Goal: Task Accomplishment & Management: Complete application form

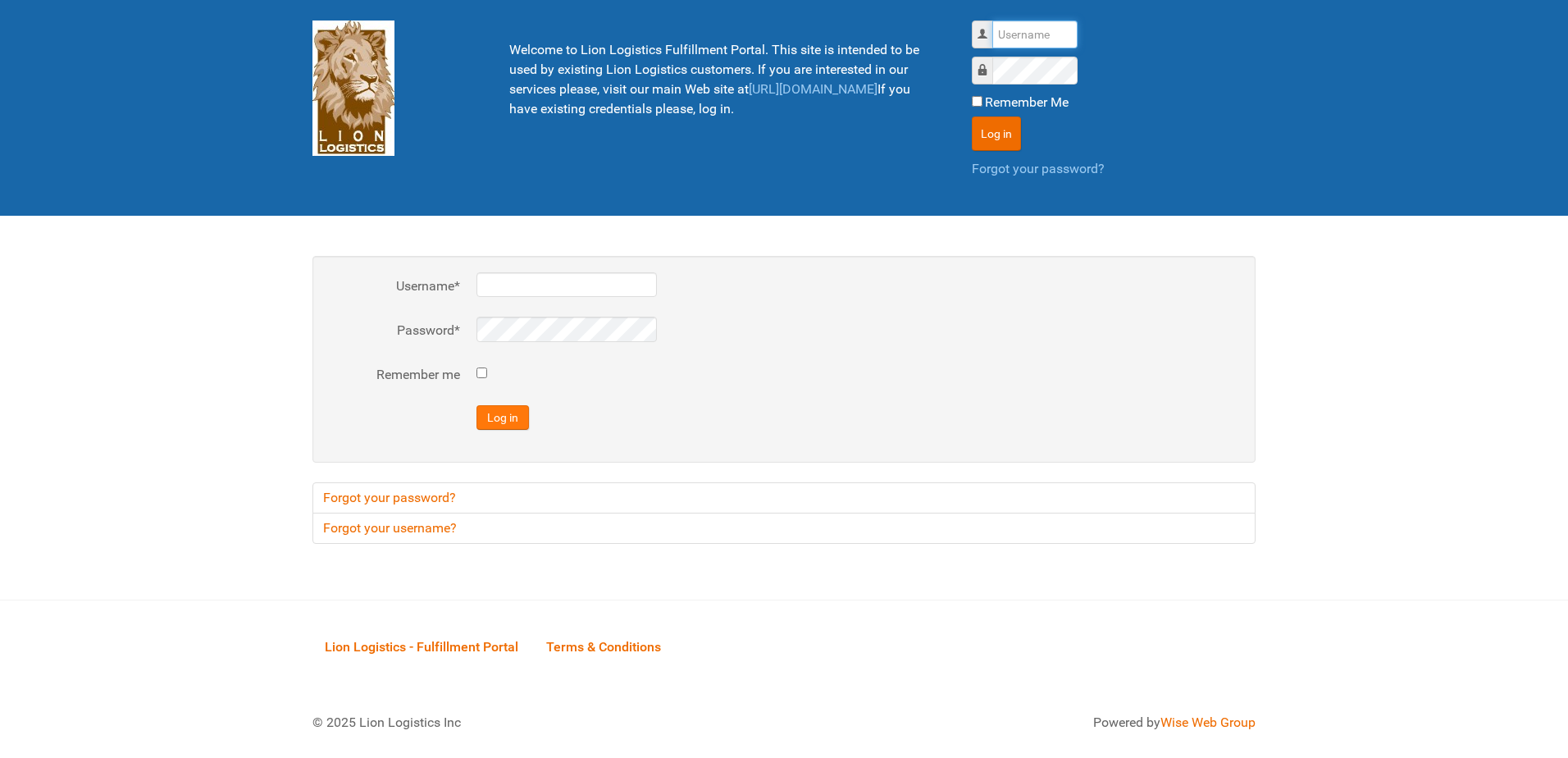
type input "al"
click at [506, 414] on button "Log in" at bounding box center [503, 418] width 52 height 24
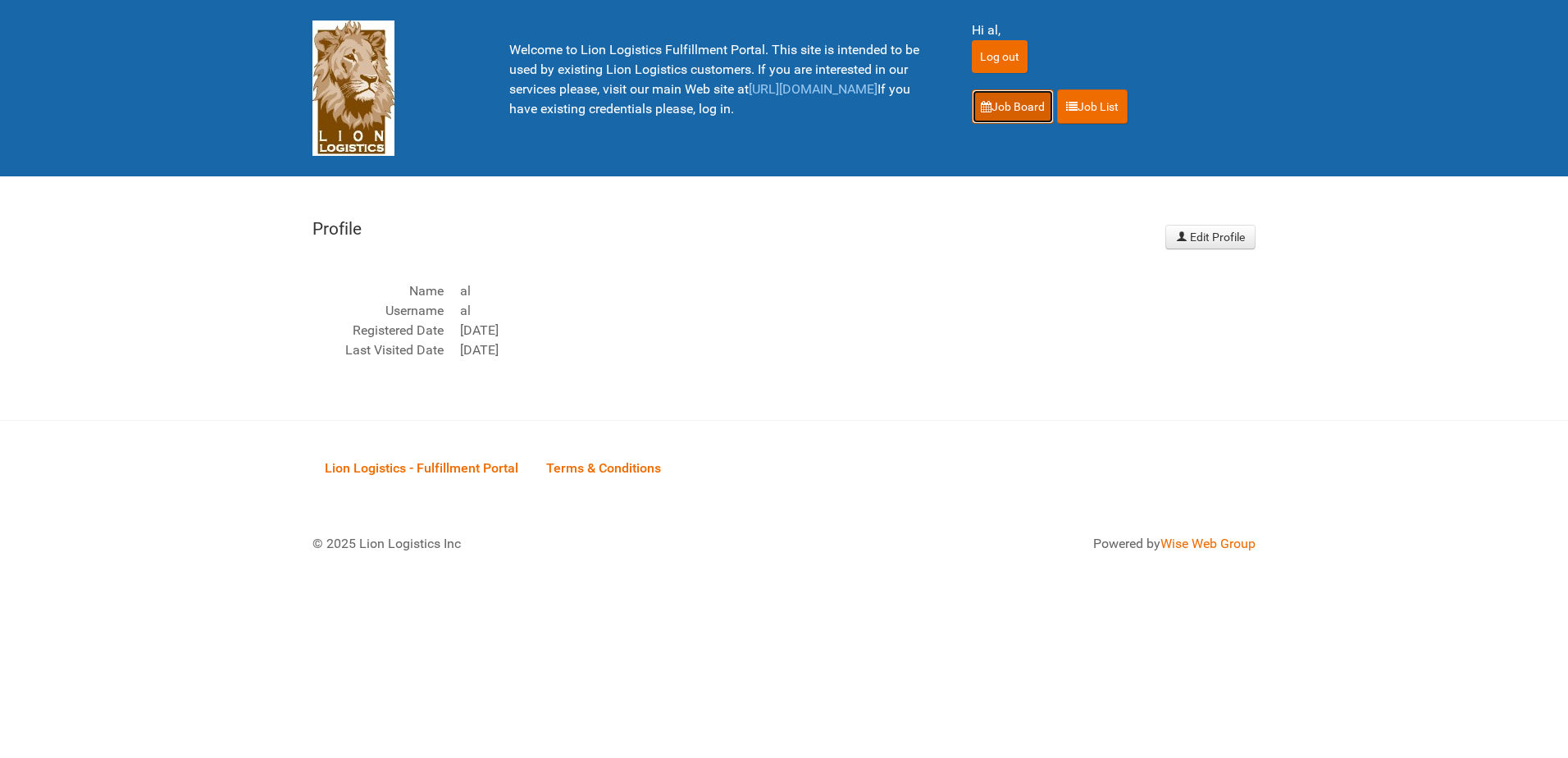
click at [1007, 99] on link "Job Board" at bounding box center [1013, 106] width 82 height 34
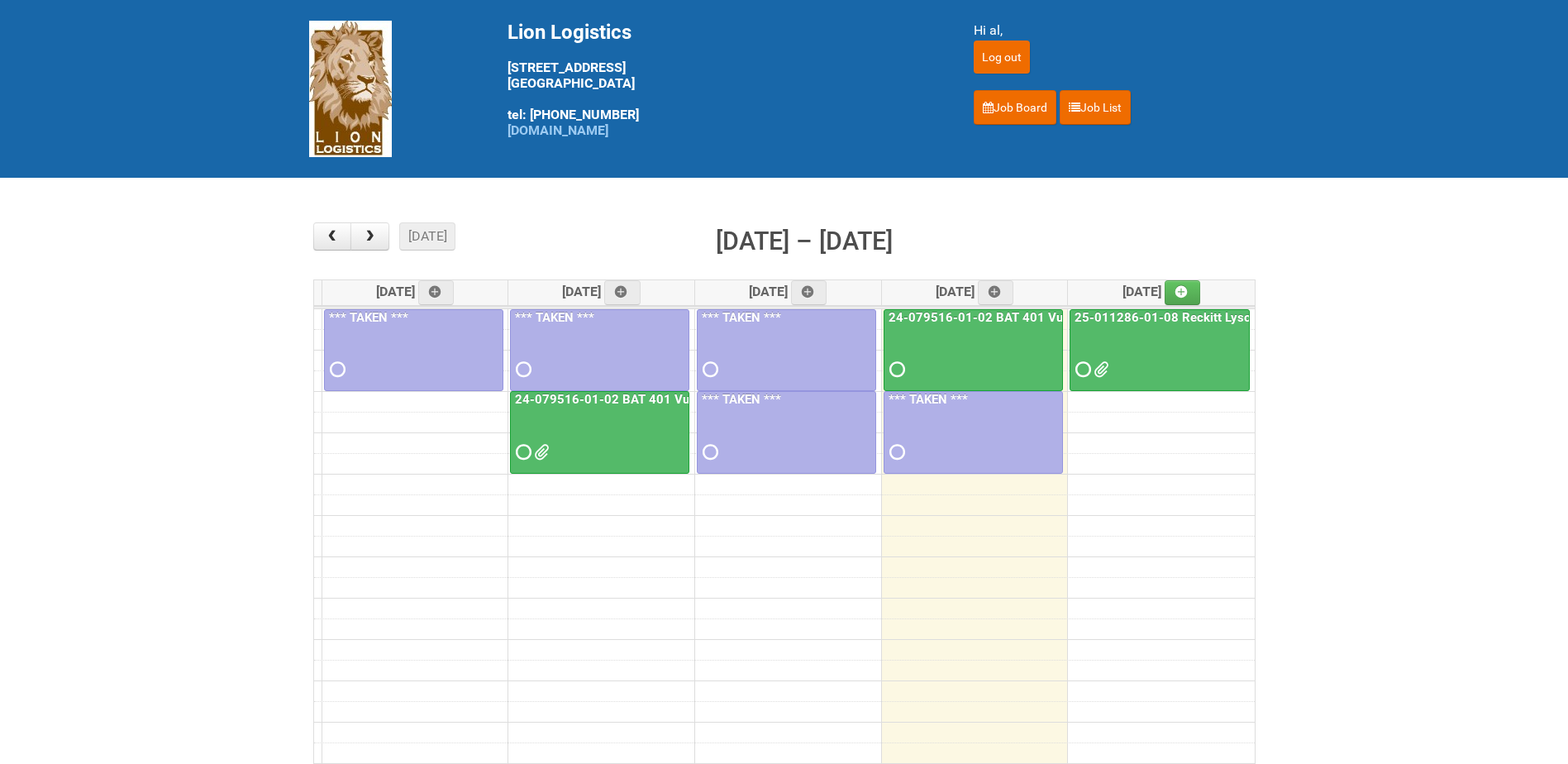
click at [970, 350] on div at bounding box center [973, 355] width 176 height 54
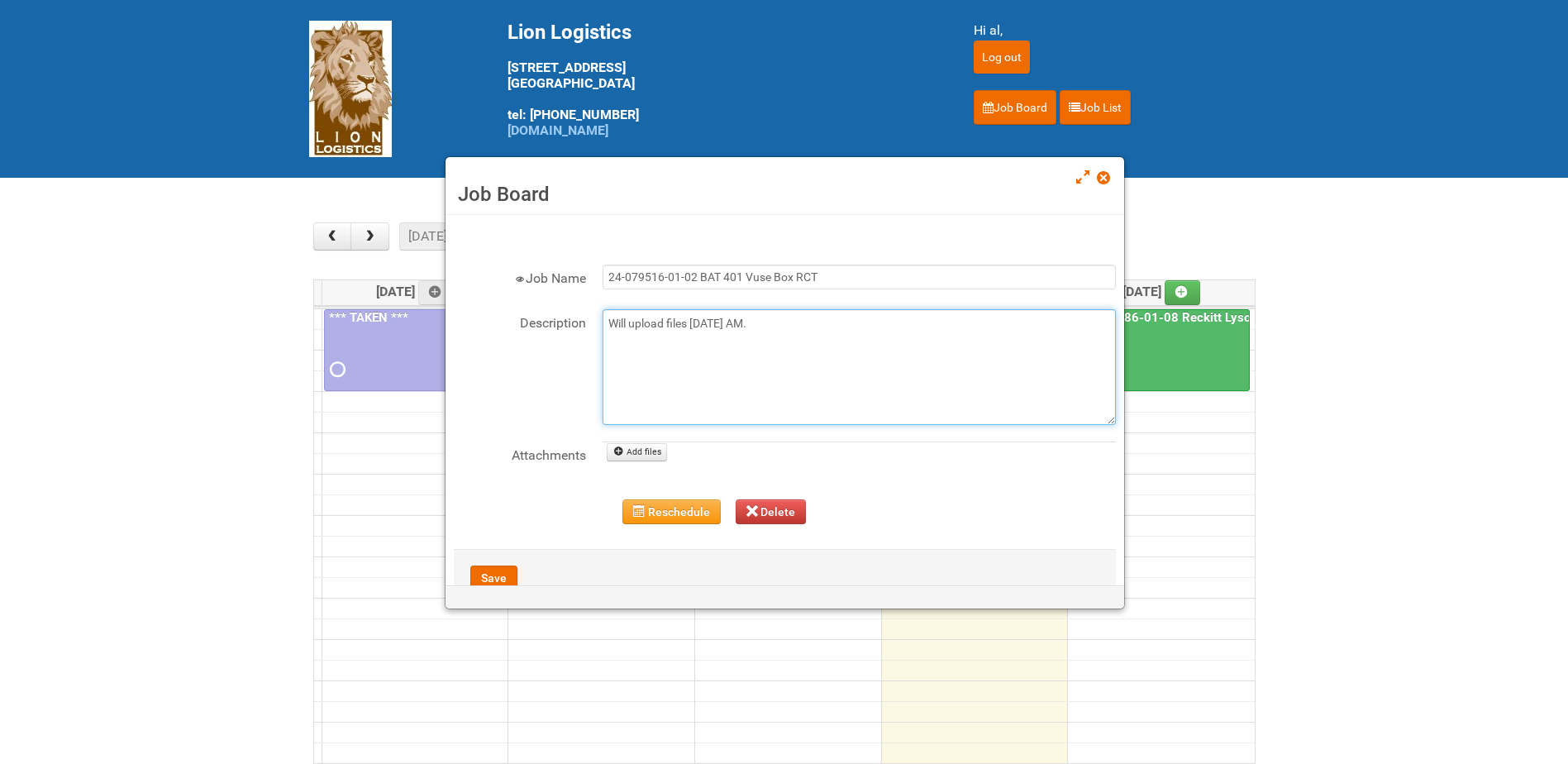
drag, startPoint x: 910, startPoint y: 330, endPoint x: 603, endPoint y: 321, distance: 307.1
click at [603, 321] on textarea "Will upload files Thursday AM." at bounding box center [859, 367] width 514 height 115
type textarea "9/25 Address File 9/25 MOR 9/25 Pregnancy Test Letter"
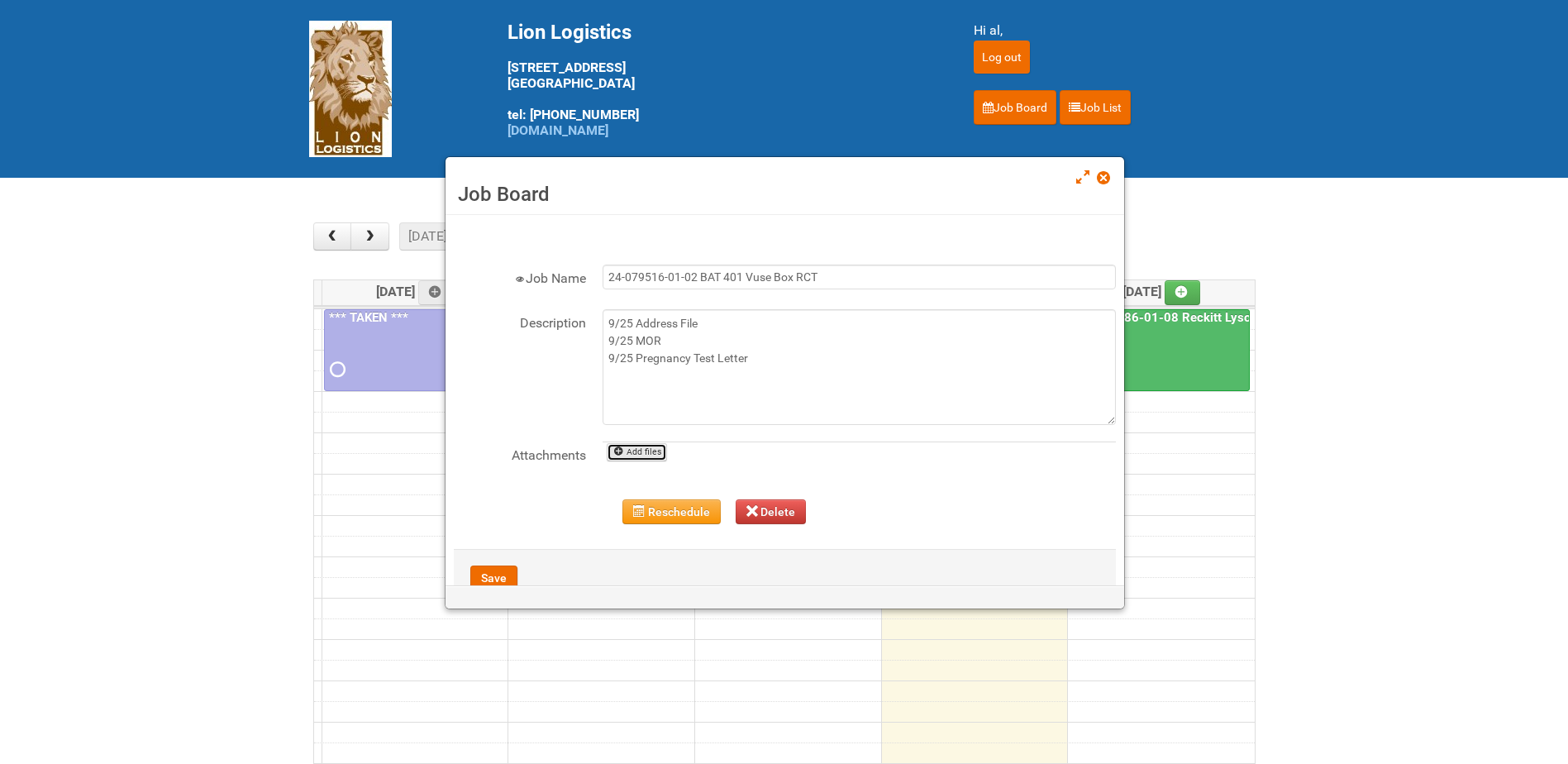
click at [647, 450] on link "Add files" at bounding box center [637, 452] width 61 height 19
type input "C:\fakepath\24-079516-01 BAT 401 Vuse Box RCT - Address File - 3rd Batch 9.25.x…"
click at [783, 360] on div "Processing. Please wait." at bounding box center [784, 367] width 141 height 48
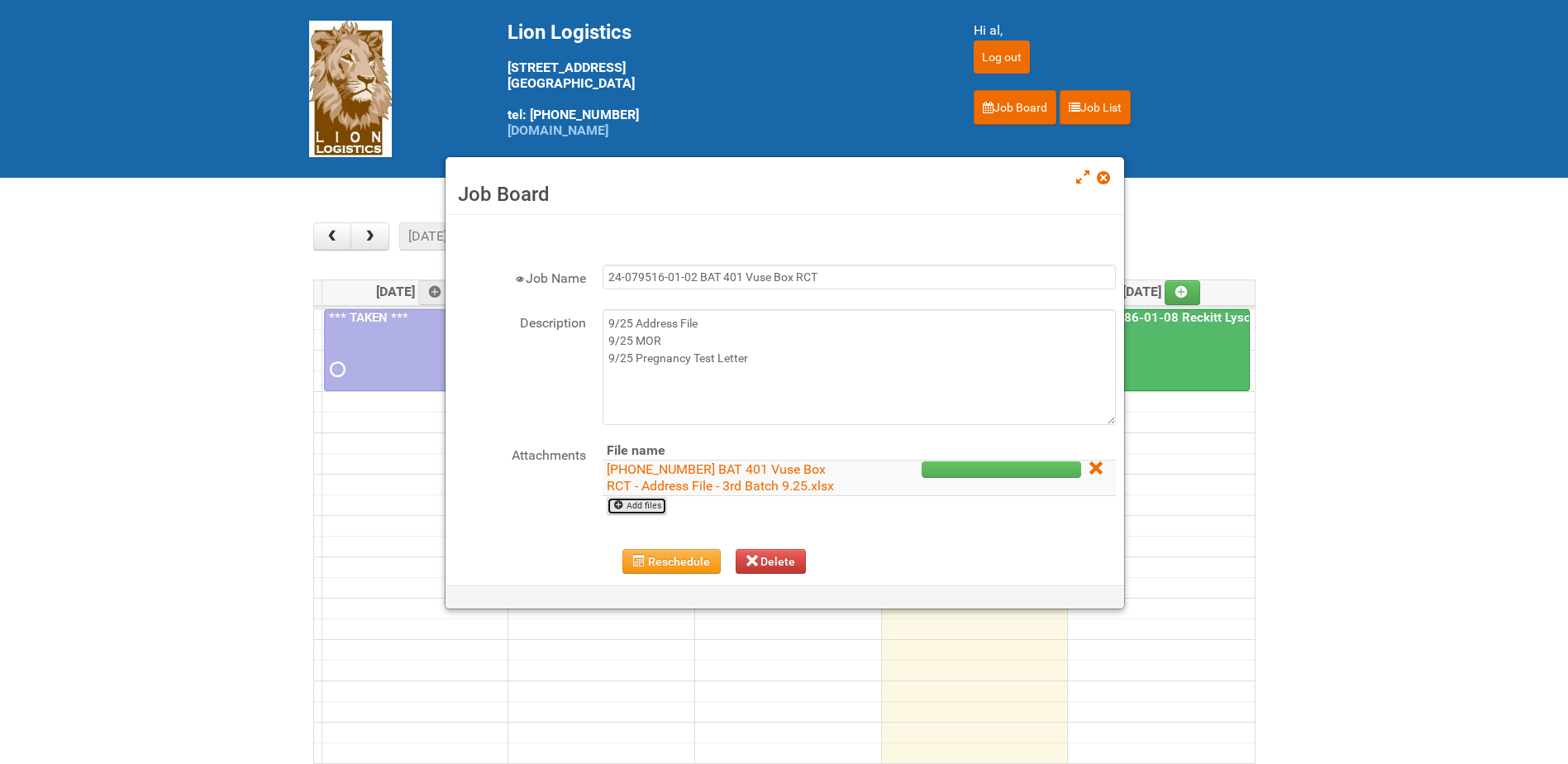
click at [640, 509] on link "Add files" at bounding box center [637, 506] width 61 height 19
type input "C:\fakepath\RAIBAT Vuse Pro Box RCT Study - Pregnancy Test Letter - 11JUL2025.p…"
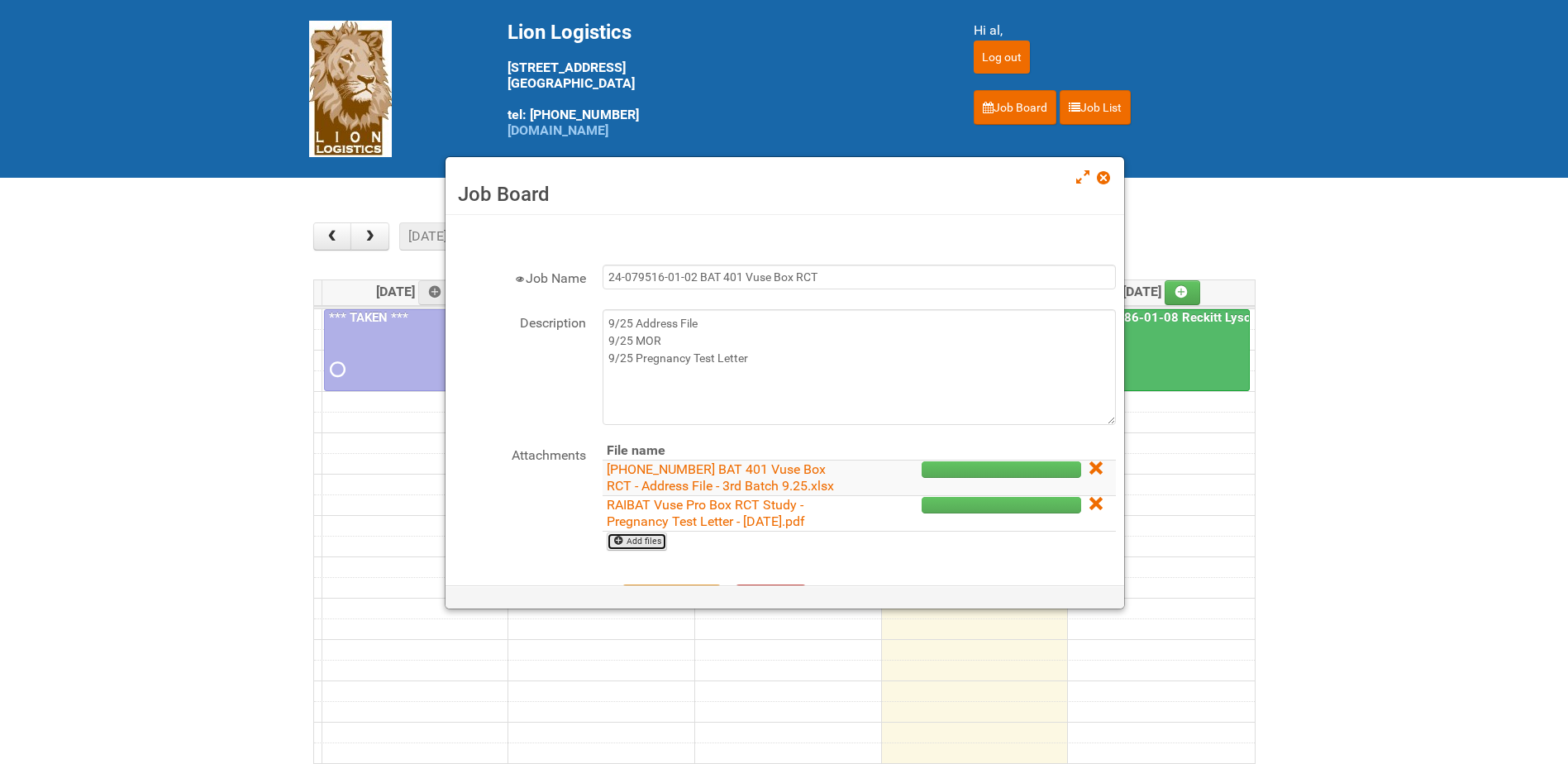
click at [634, 543] on link "Add files" at bounding box center [637, 541] width 61 height 19
type input "C:\fakepath\24-079516-01-02 MOR3 9.25.xlsm"
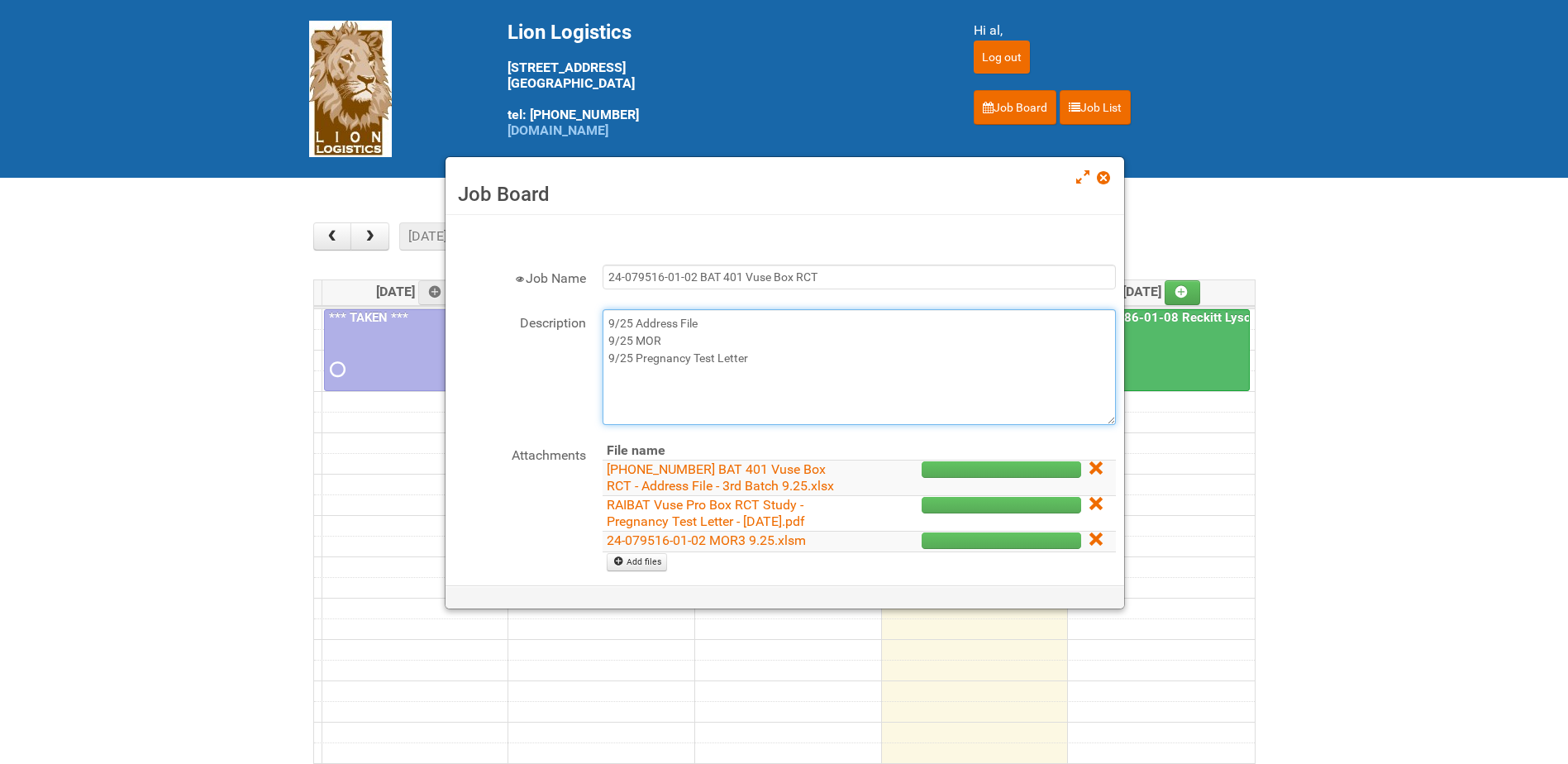
click at [665, 341] on textarea "Will upload files Thursday AM." at bounding box center [859, 367] width 514 height 115
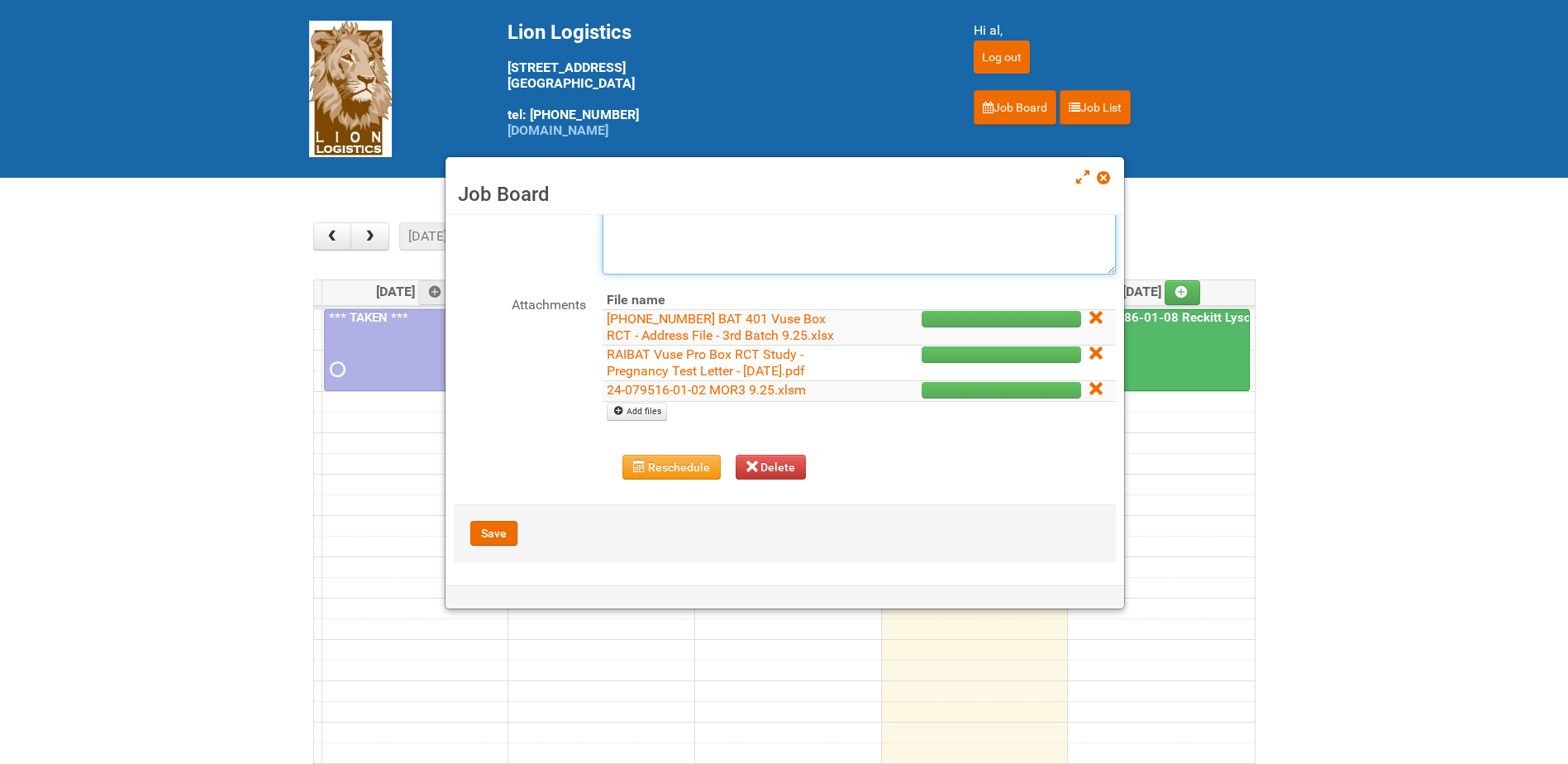
scroll to position [152, 0]
type textarea "9/25 Address File 9/25 MOR3 9/25 Pregnancy Test Letter"
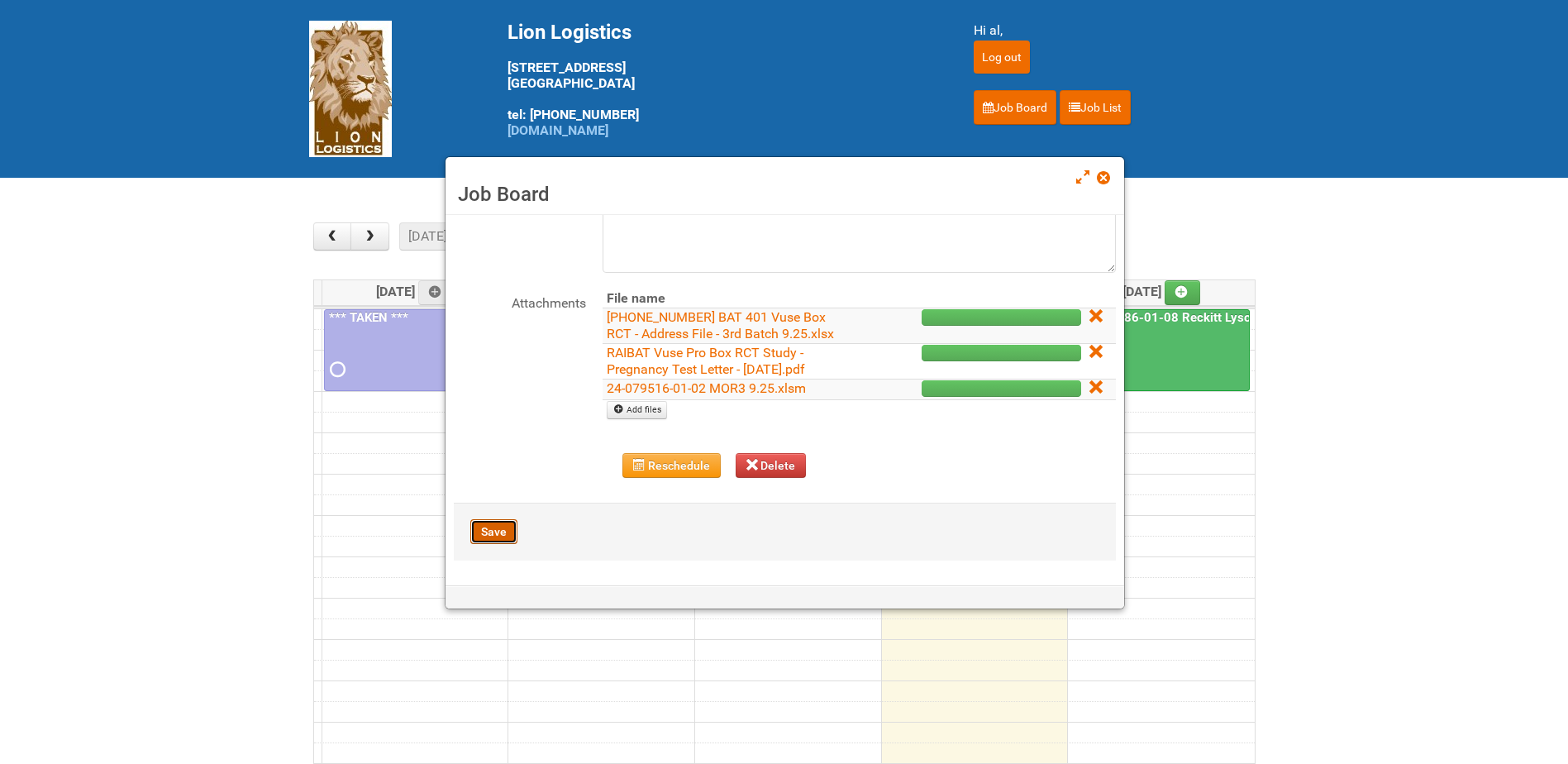
click at [477, 530] on button "Save" at bounding box center [493, 531] width 47 height 25
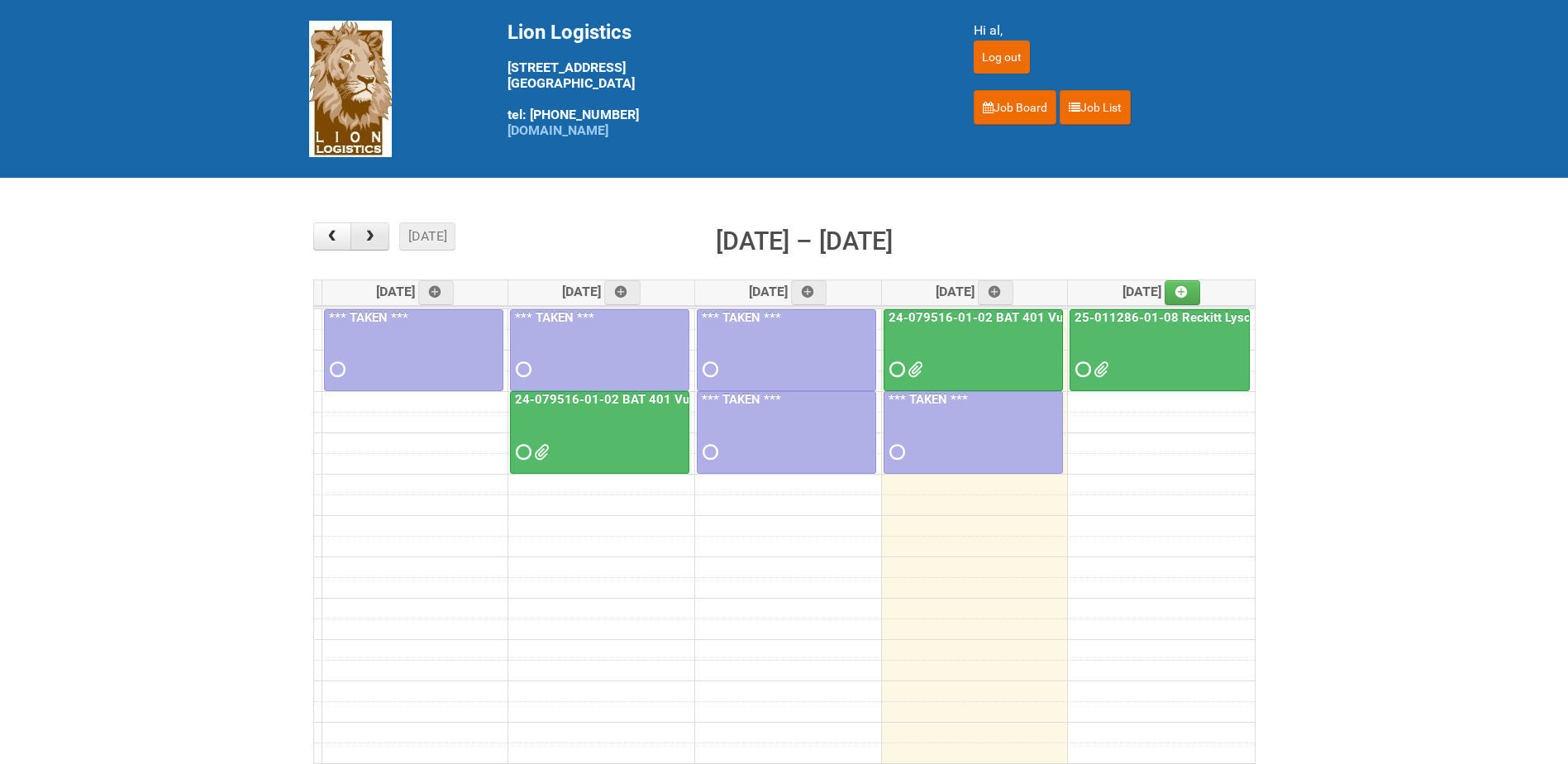
click at [374, 239] on span "button" at bounding box center [370, 236] width 16 height 13
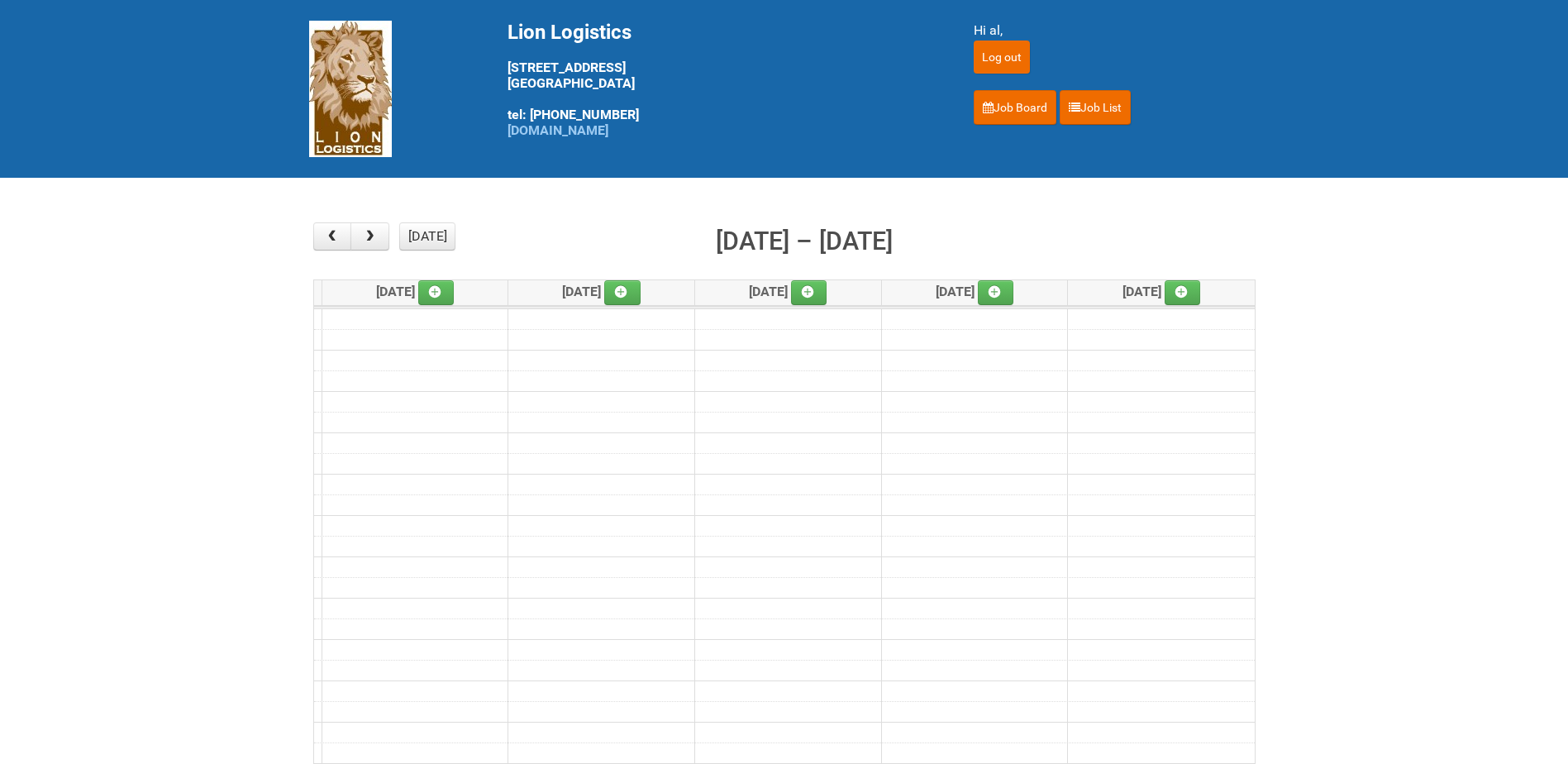
click at [650, 292] on th "Tue 9/30" at bounding box center [602, 293] width 187 height 25
click at [639, 292] on link at bounding box center [622, 293] width 36 height 25
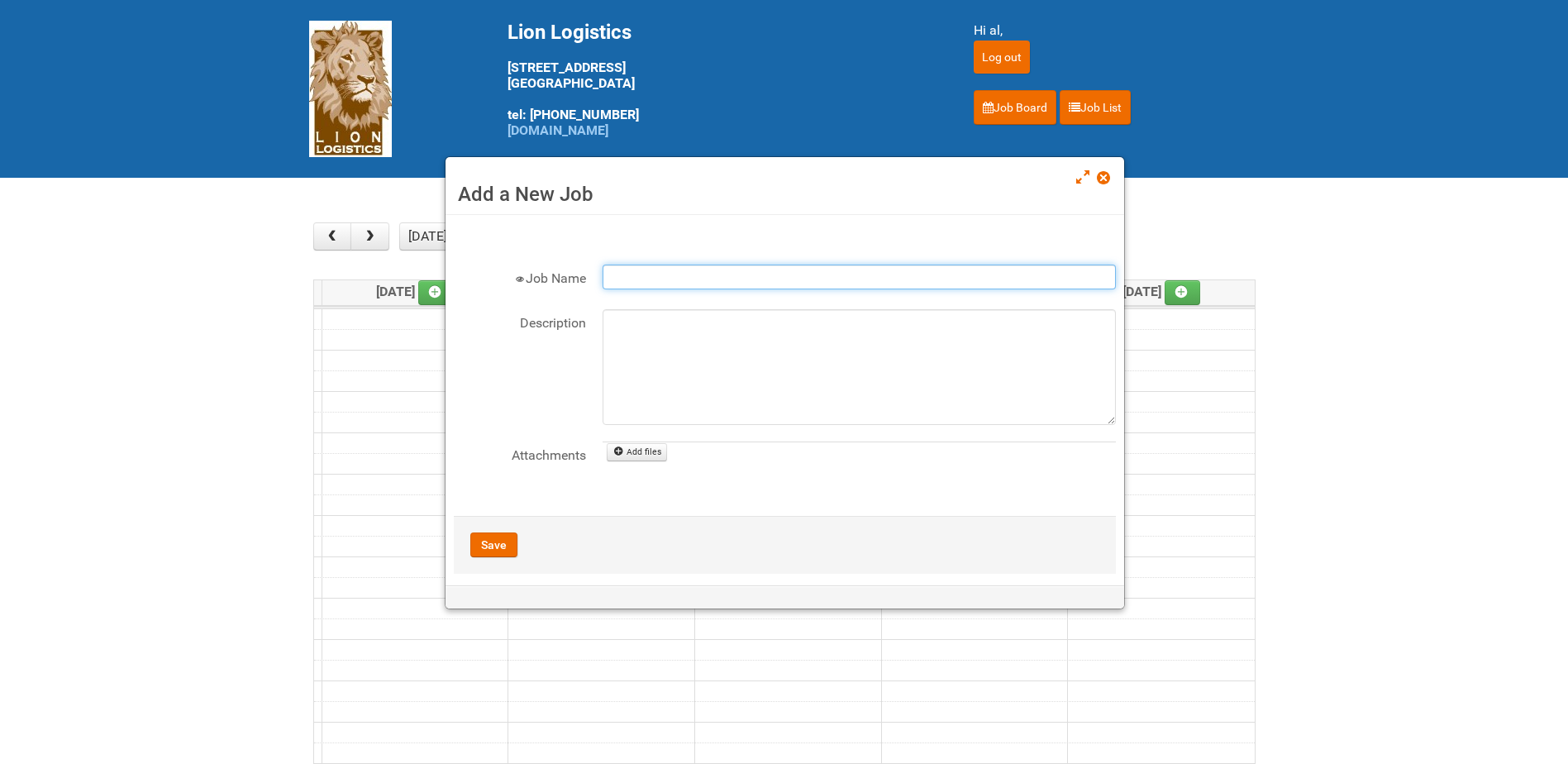
click at [644, 274] on input "Job Name" at bounding box center [859, 277] width 514 height 25
type input "24-079516-01-02 BAT 401 Vuse Box RCT"
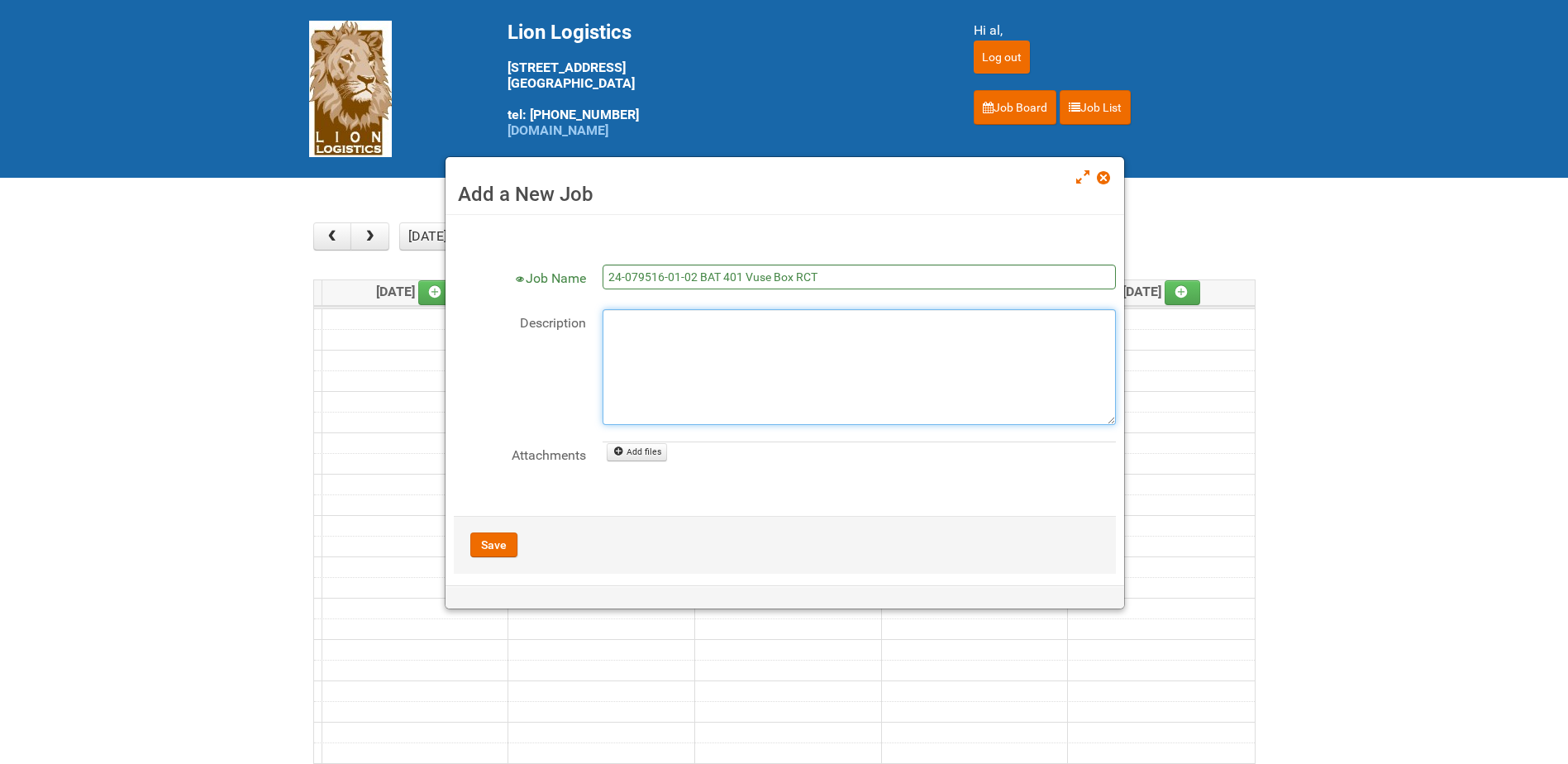
click at [654, 333] on textarea "Description" at bounding box center [859, 367] width 514 height 115
type textarea "Will upload address file and MOR in the AM on 9/30."
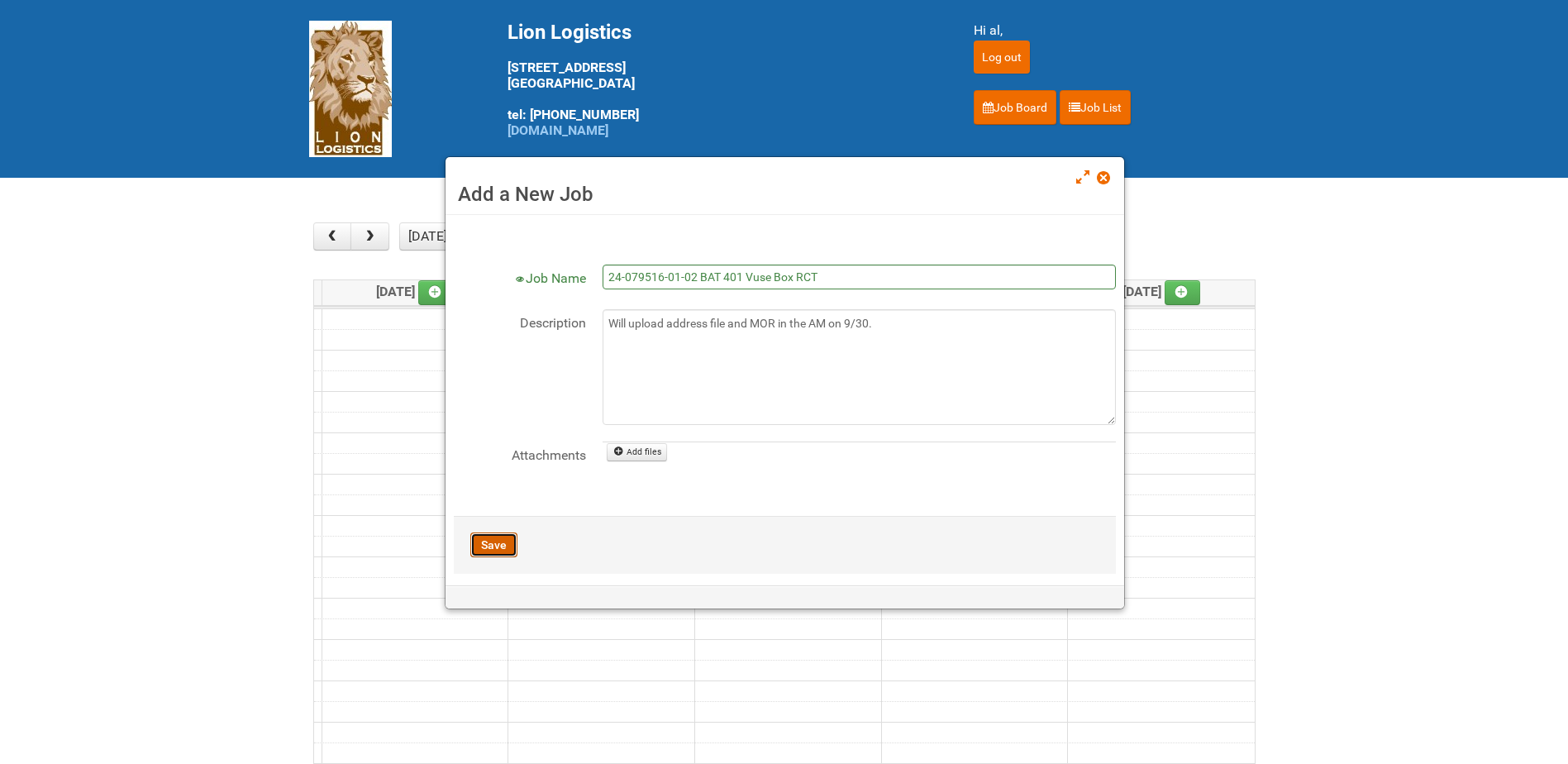
click at [498, 545] on button "Save" at bounding box center [493, 545] width 47 height 25
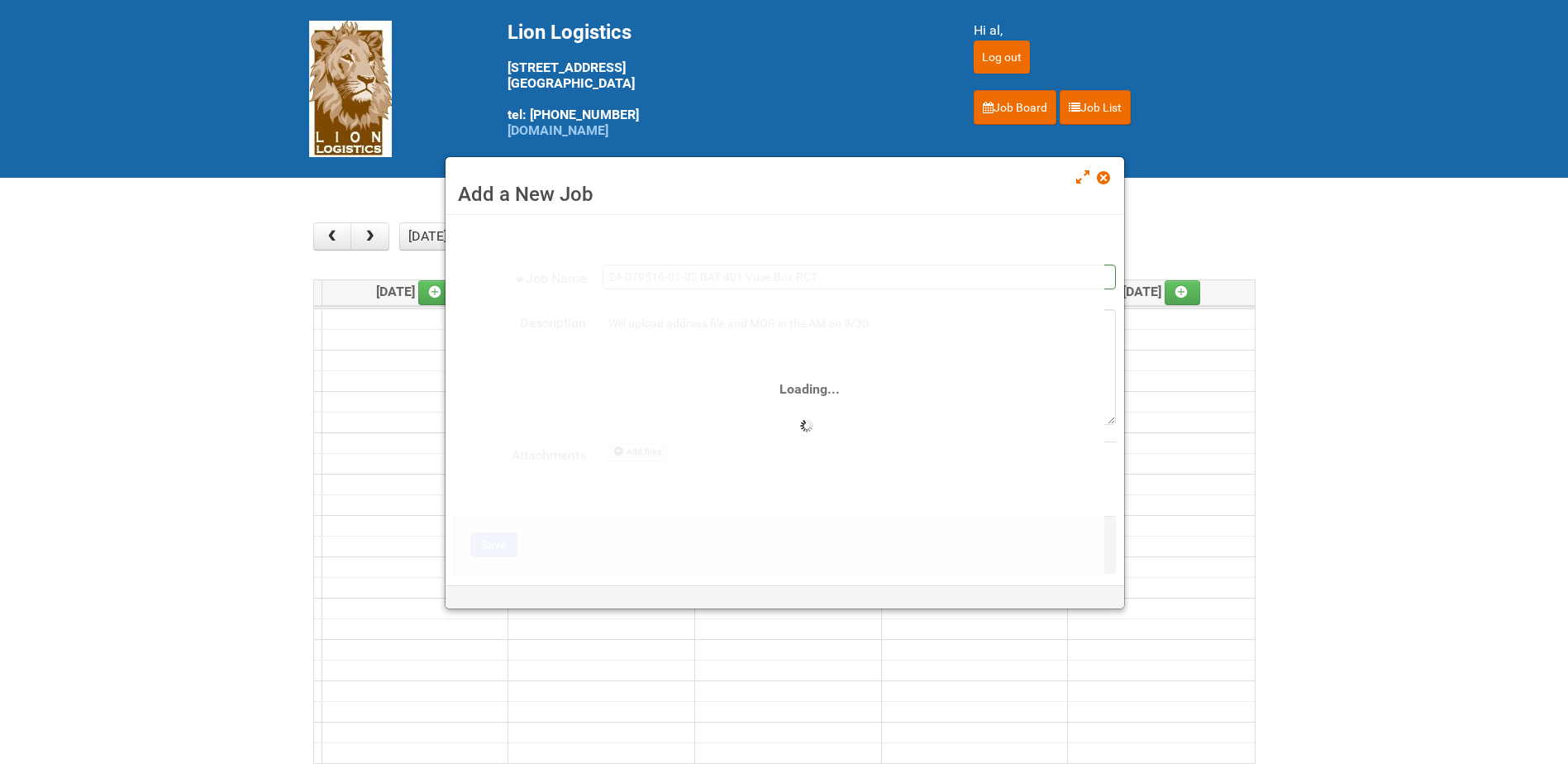
click at [754, 182] on h3 "Add a New Job" at bounding box center [785, 194] width 654 height 25
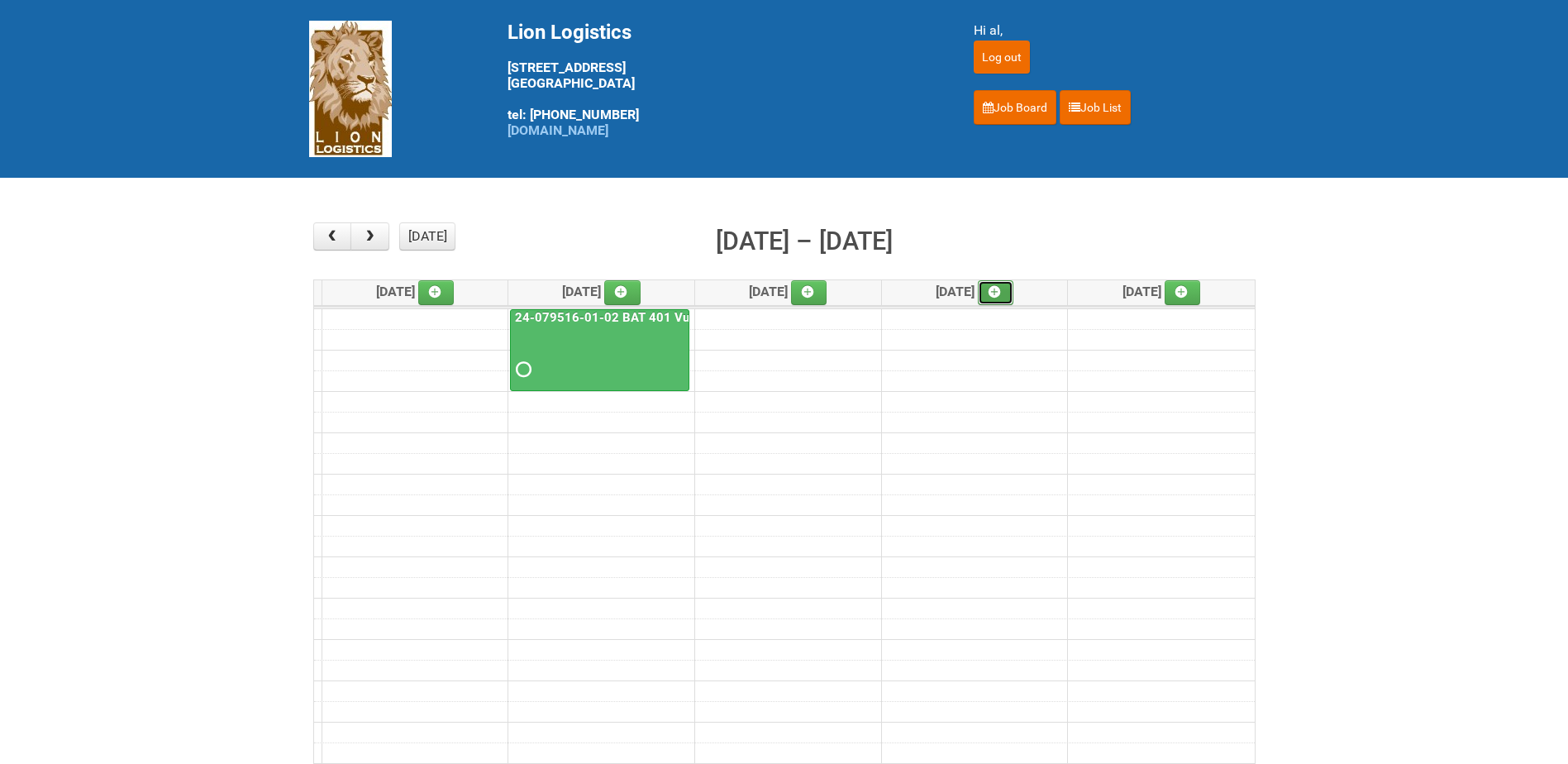
click at [1001, 297] on icon at bounding box center [994, 292] width 11 height 11
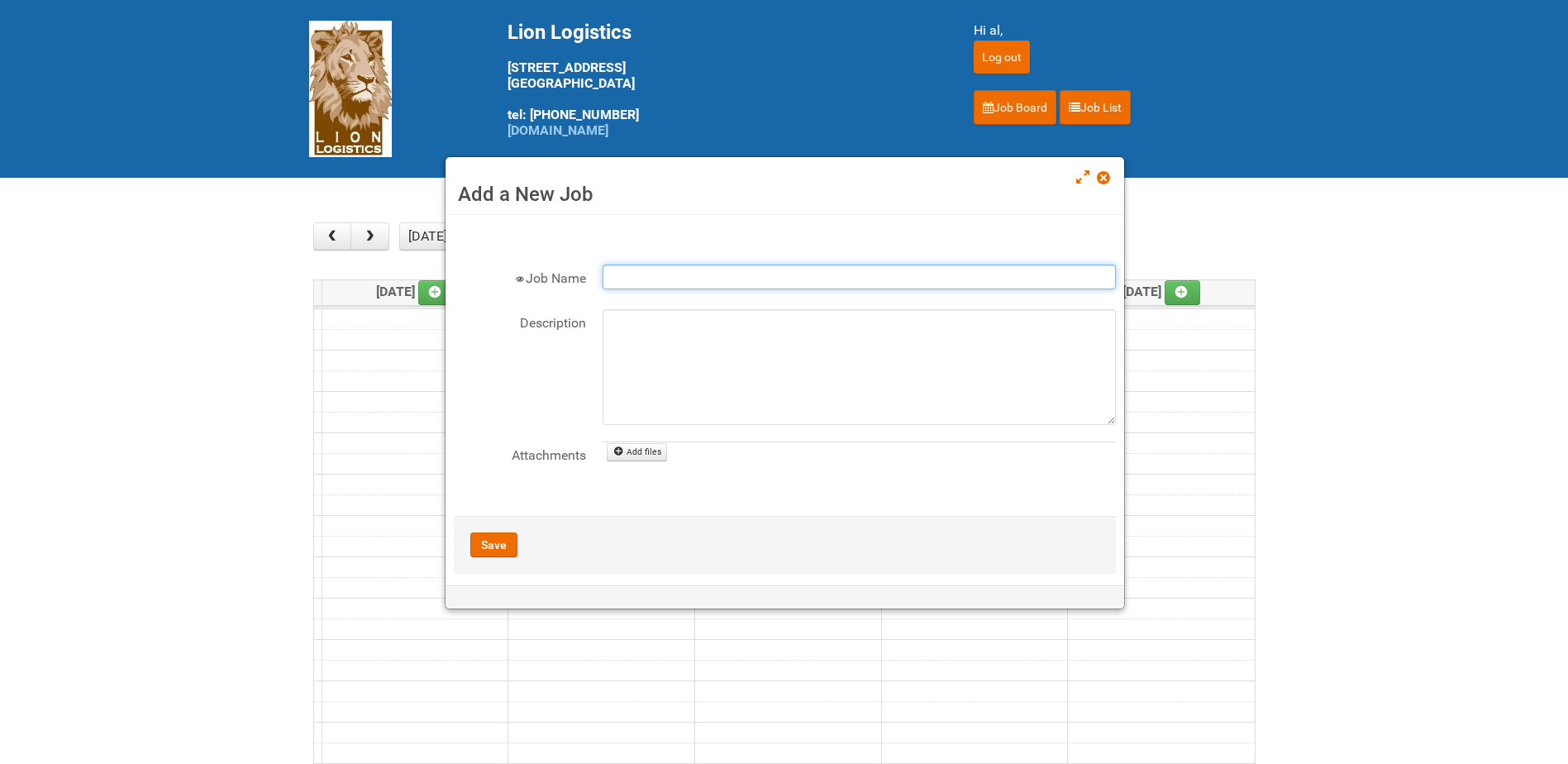
click at [708, 277] on input "Job Name" at bounding box center [859, 277] width 514 height 25
type input "24-079516-01-02 BAT 401 Vuse Box RCT"
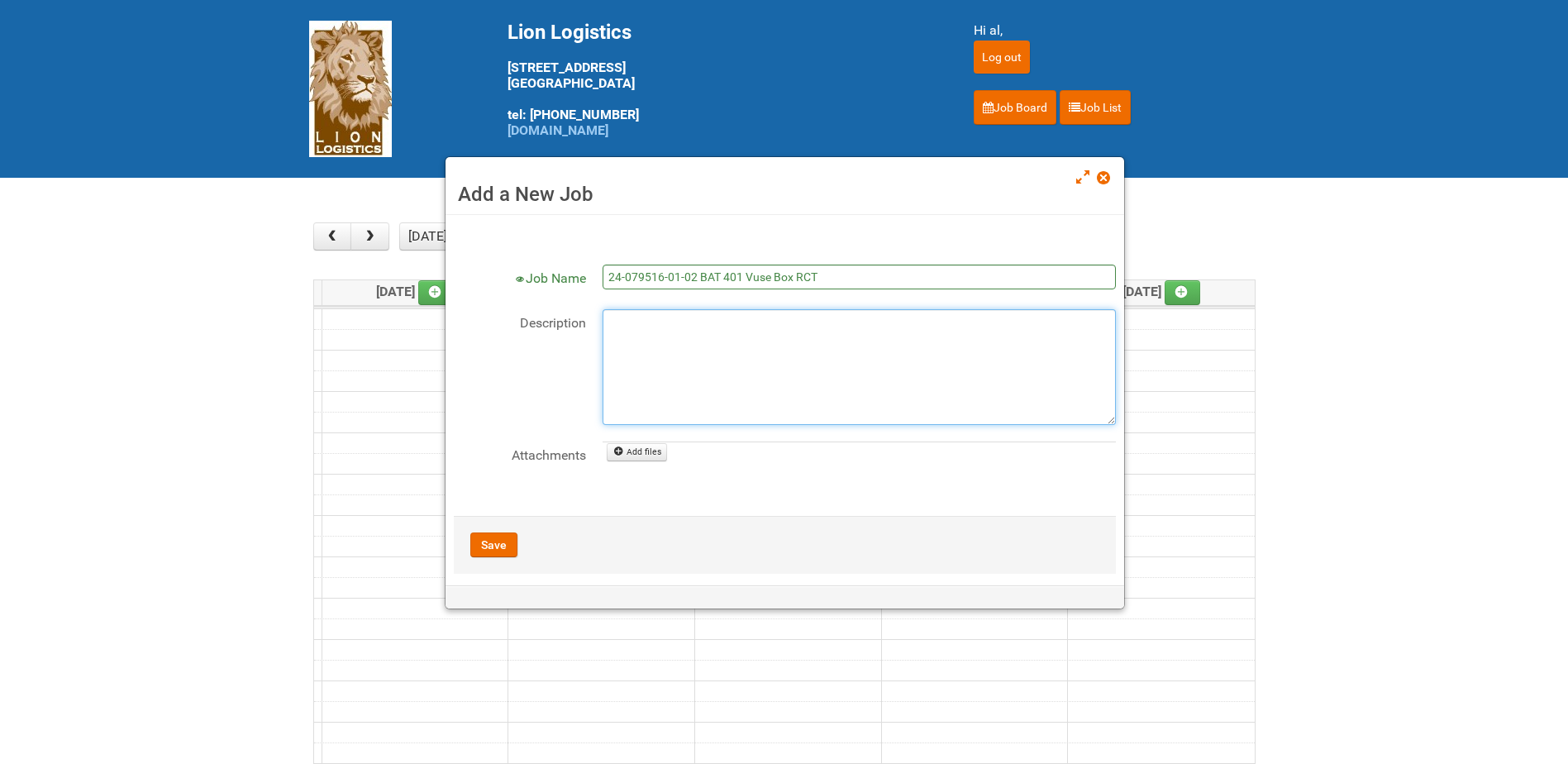
click at [724, 348] on textarea "Description" at bounding box center [859, 367] width 514 height 115
type textarea "Will upload Address File and MOR on AM of 10/2."
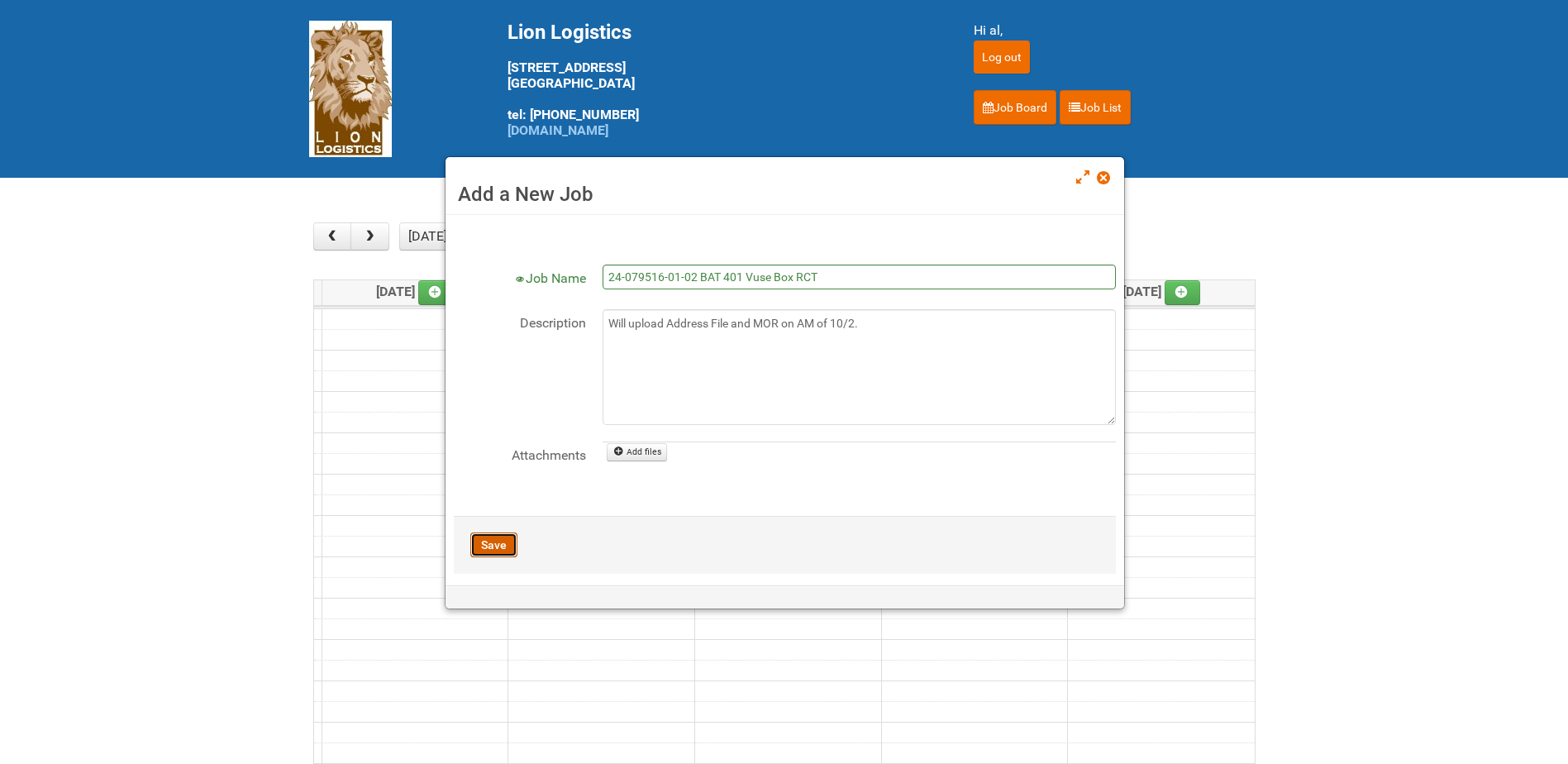
click at [501, 548] on button "Save" at bounding box center [493, 545] width 47 height 25
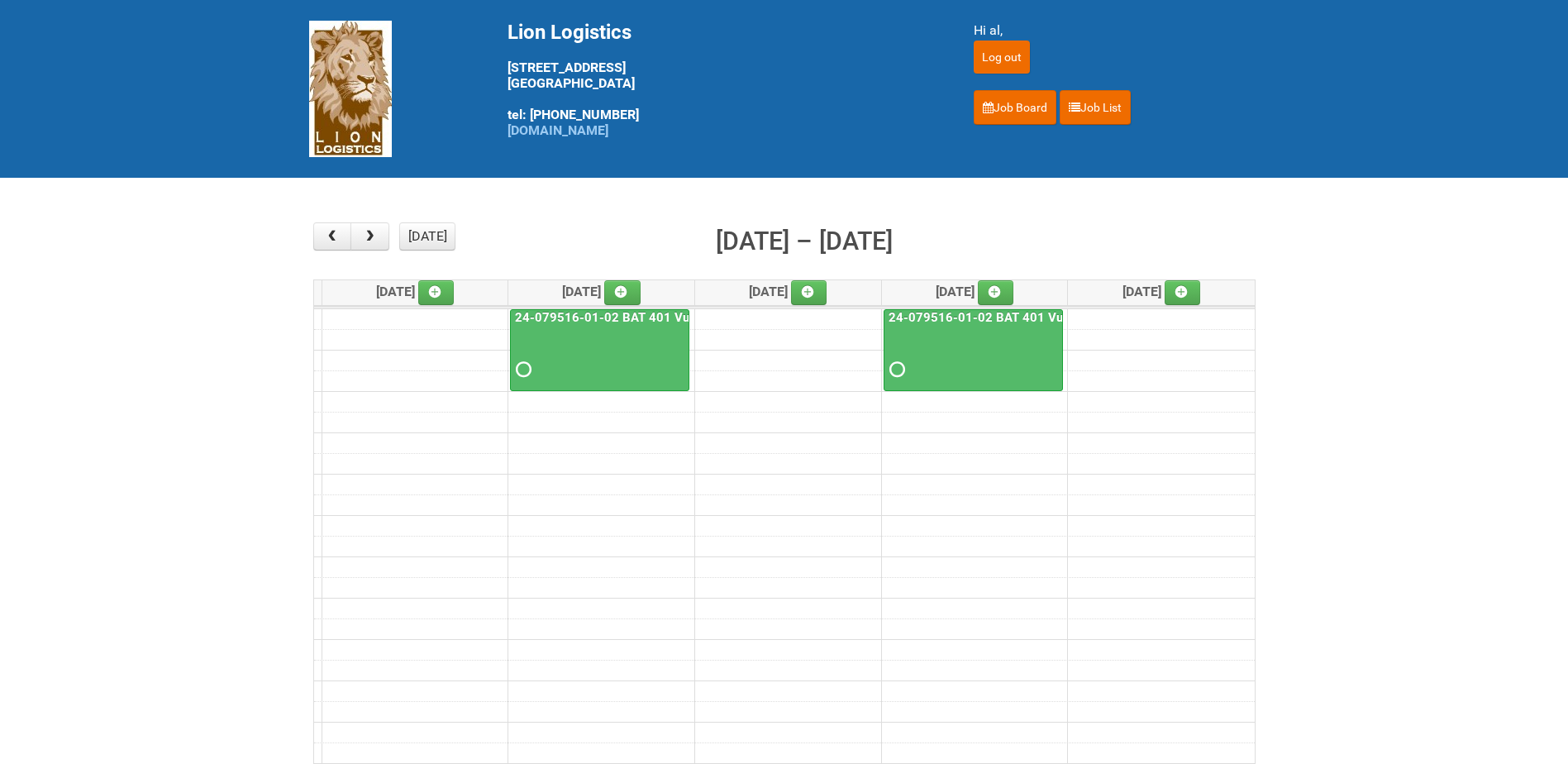
click at [38, 412] on main "× ■ - My Jobs ■ - Other Jobs Add today month week Sep 29 – Oct 3, 2025 Mon 9/29…" at bounding box center [784, 516] width 1568 height 676
